Goal: Information Seeking & Learning: Learn about a topic

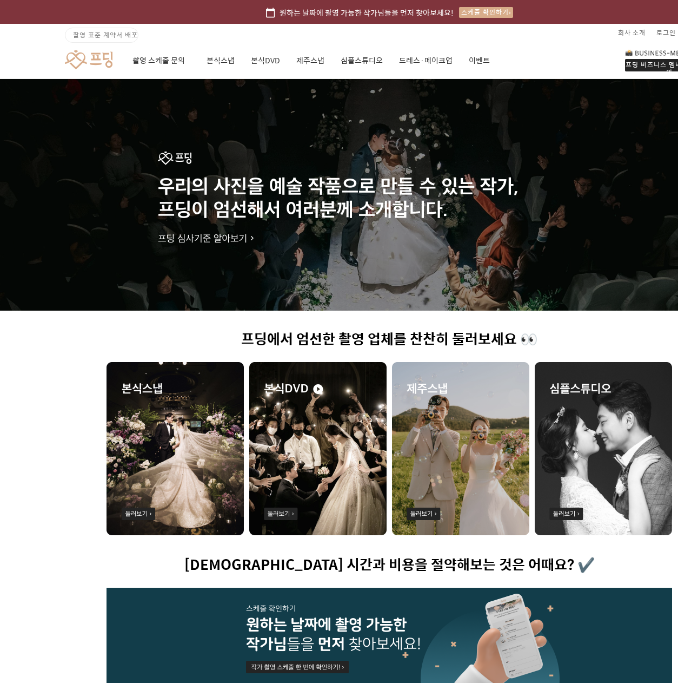
click at [190, 408] on img at bounding box center [175, 448] width 137 height 173
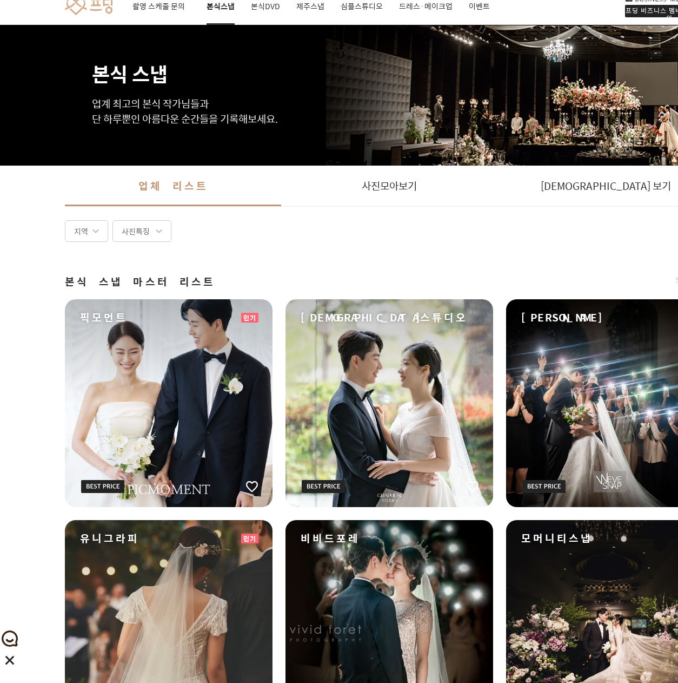
scroll to position [162, 0]
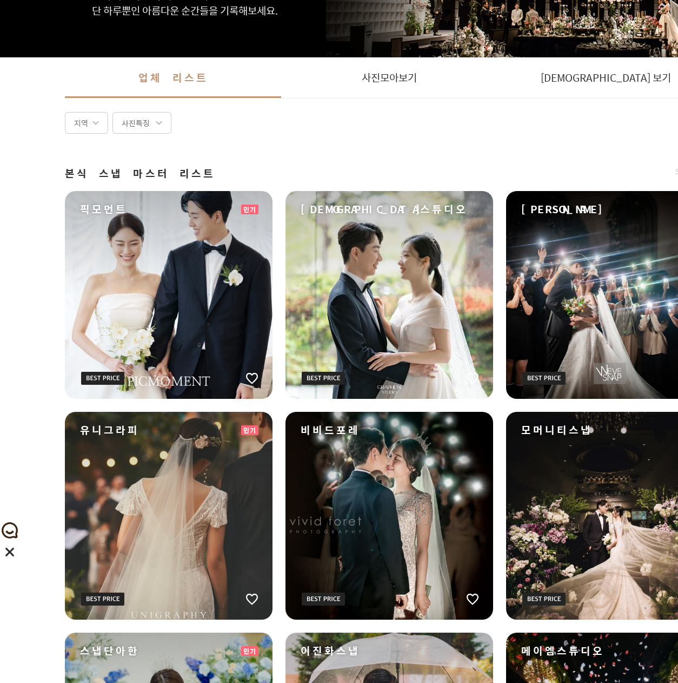
click at [385, 447] on div "비비드포레" at bounding box center [390, 516] width 208 height 208
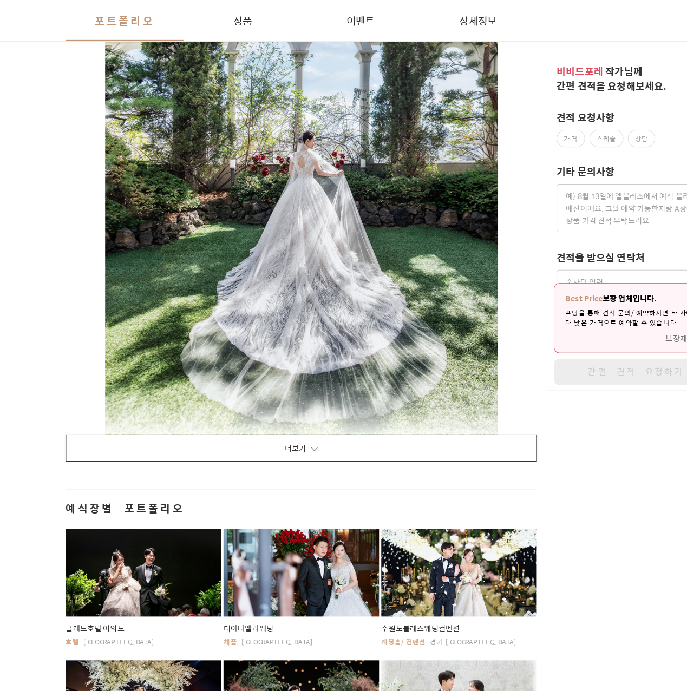
scroll to position [1677, 0]
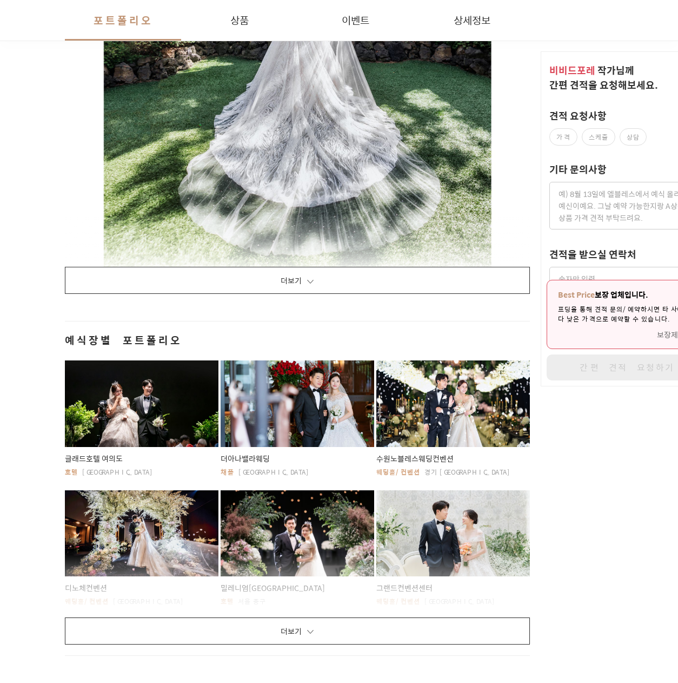
click at [177, 403] on div at bounding box center [142, 403] width 154 height 87
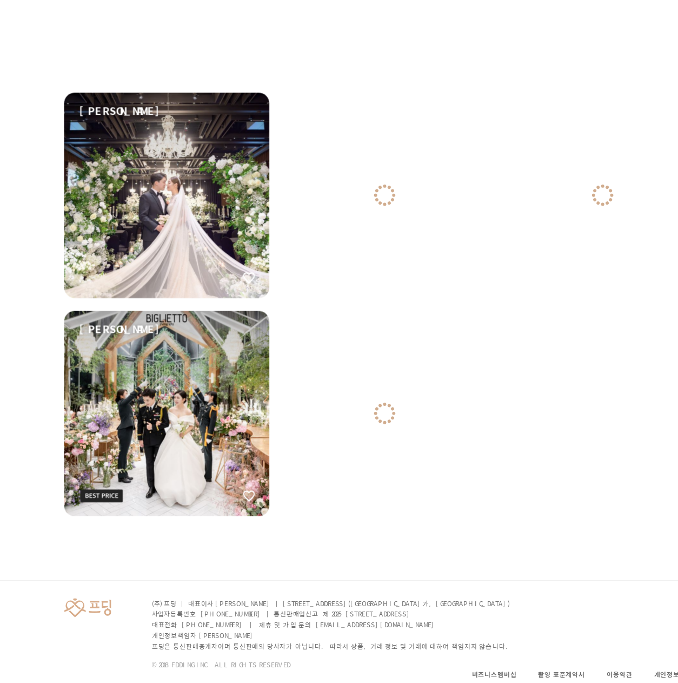
scroll to position [162, 0]
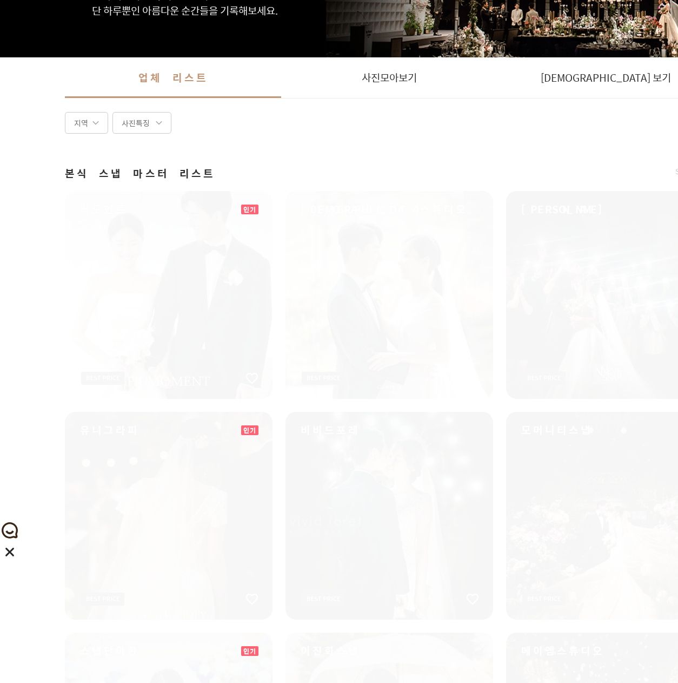
scroll to position [271, 0]
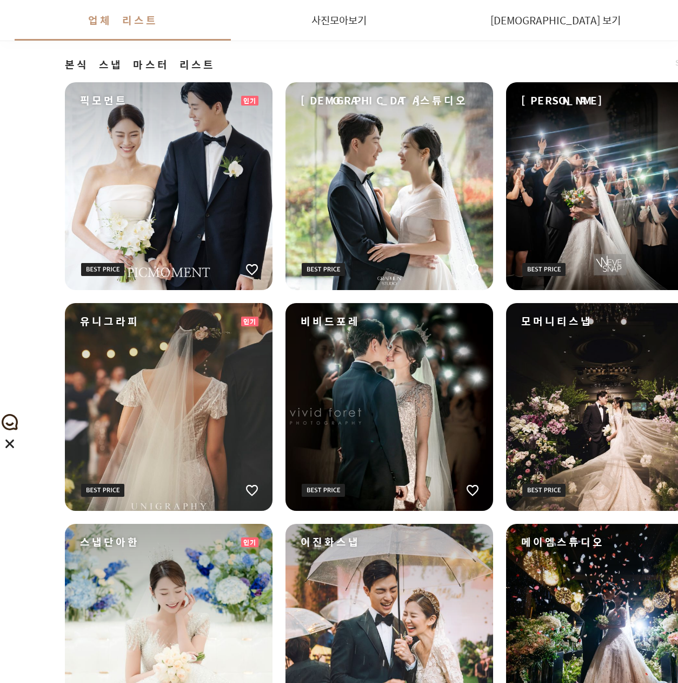
click at [173, 233] on div "픽모먼트" at bounding box center [169, 186] width 208 height 208
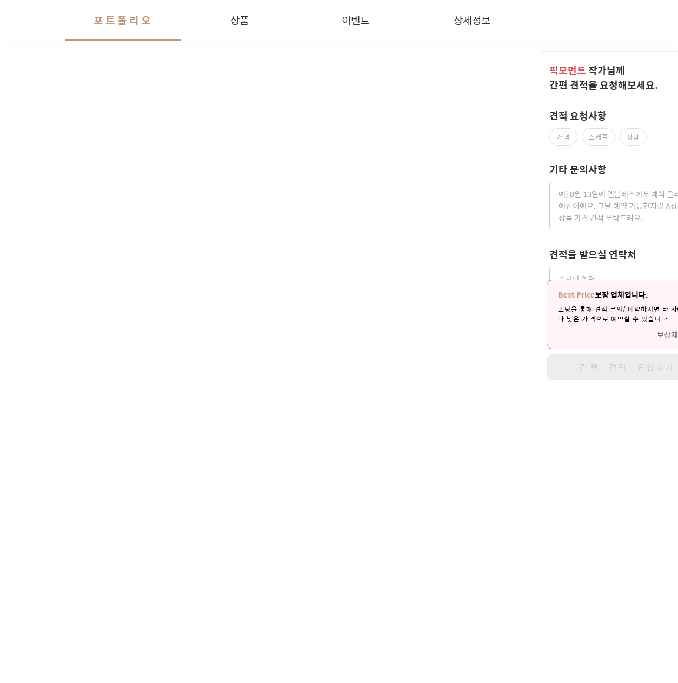
scroll to position [1623, 0]
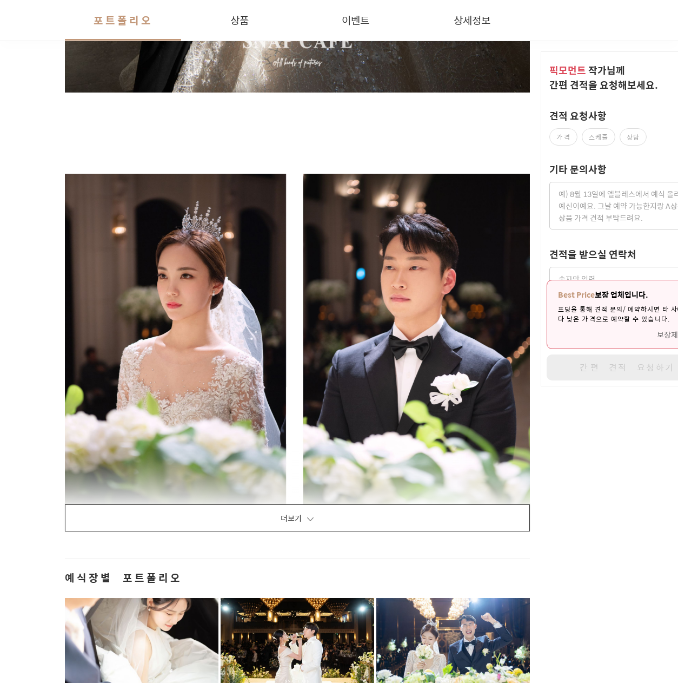
click at [263, 522] on button "더보기" at bounding box center [297, 517] width 465 height 27
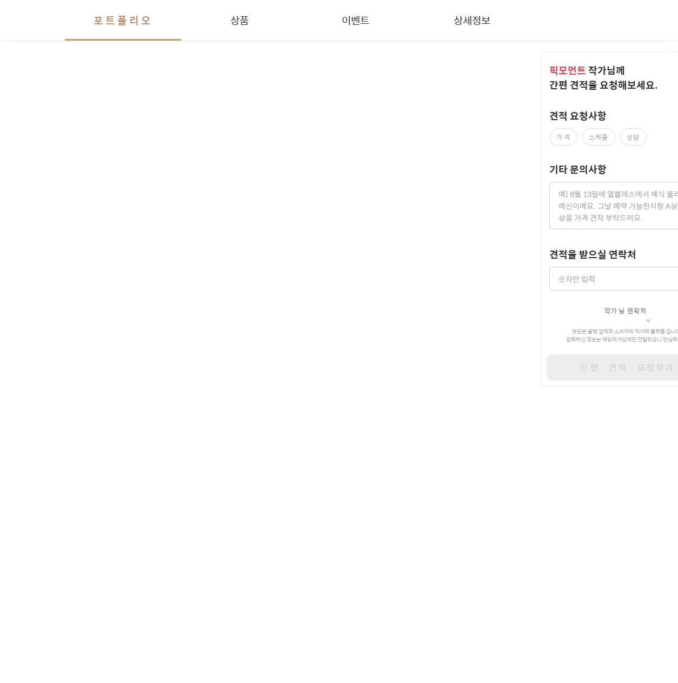
scroll to position [13363, 0]
